Goal: Transaction & Acquisition: Purchase product/service

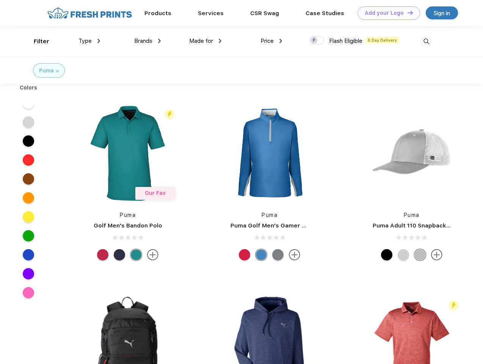
scroll to position [0, 0]
click at [386, 13] on link "Add your Logo Design Tool" at bounding box center [389, 12] width 63 height 13
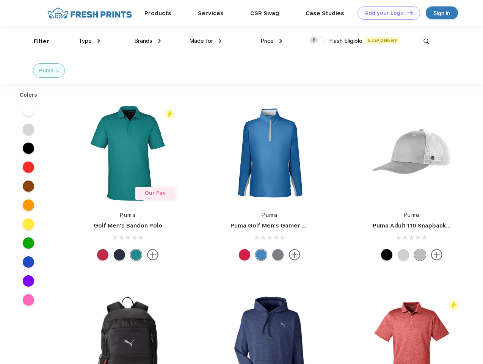
click at [36, 41] on div "Filter" at bounding box center [42, 41] width 16 height 9
click at [90, 41] on span "Type" at bounding box center [85, 41] width 13 height 7
click at [148, 41] on span "Brands" at bounding box center [143, 41] width 18 height 7
click at [206, 41] on span "Made for" at bounding box center [201, 41] width 24 height 7
click at [272, 41] on span "Price" at bounding box center [267, 41] width 13 height 7
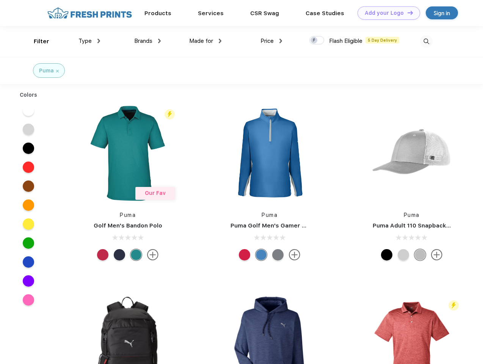
click at [317, 41] on div at bounding box center [317, 40] width 15 height 8
click at [315, 41] on input "checkbox" at bounding box center [312, 38] width 5 height 5
checkbox input "true"
